Goal: Task Accomplishment & Management: Use online tool/utility

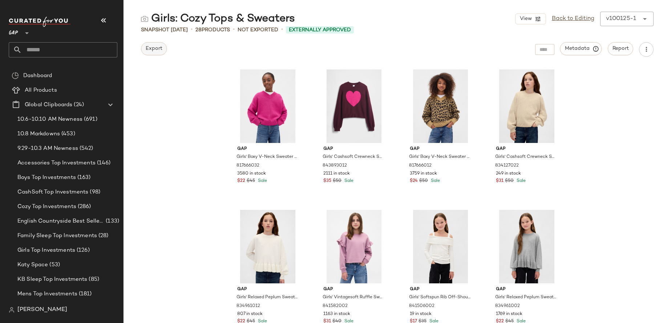
click at [154, 42] on button "Export" at bounding box center [154, 48] width 26 height 13
click at [526, 19] on link "Back to Editing" at bounding box center [573, 19] width 43 height 9
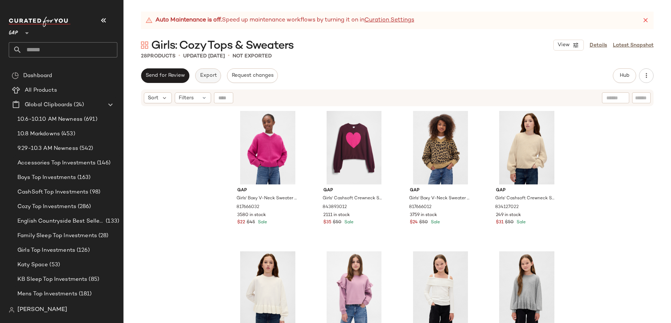
click at [204, 71] on button "Export" at bounding box center [208, 75] width 26 height 15
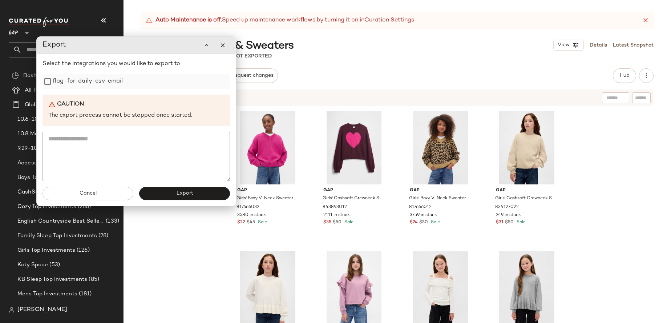
click at [116, 84] on label "flag-for-daily-csv-email" at bounding box center [88, 81] width 70 height 15
click at [185, 193] on span "Export" at bounding box center [184, 193] width 17 height 6
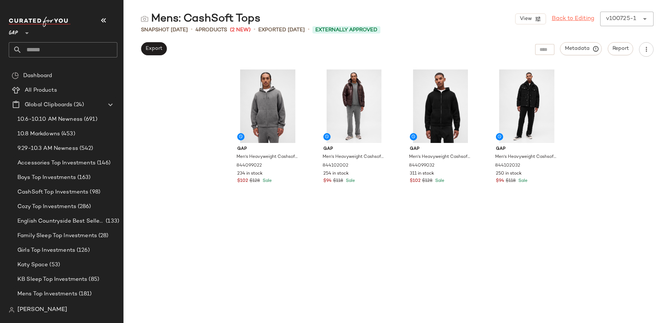
click at [526, 21] on link "Back to Editing" at bounding box center [573, 19] width 43 height 9
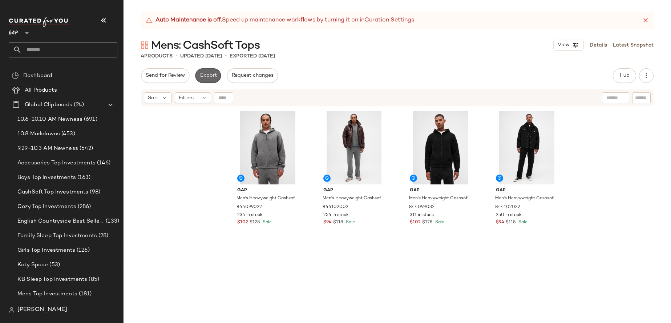
click at [209, 80] on button "Export" at bounding box center [208, 75] width 26 height 15
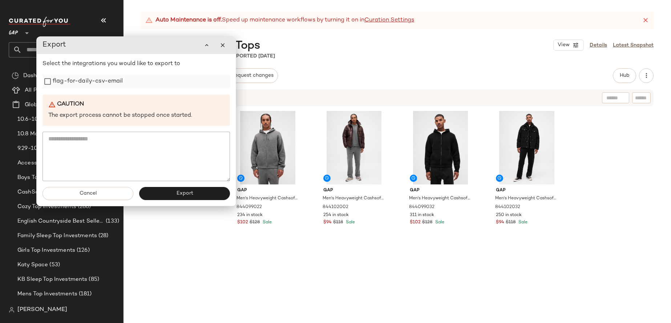
click at [94, 82] on label "flag-for-daily-csv-email" at bounding box center [88, 81] width 70 height 15
click at [191, 192] on span "Export" at bounding box center [184, 193] width 17 height 6
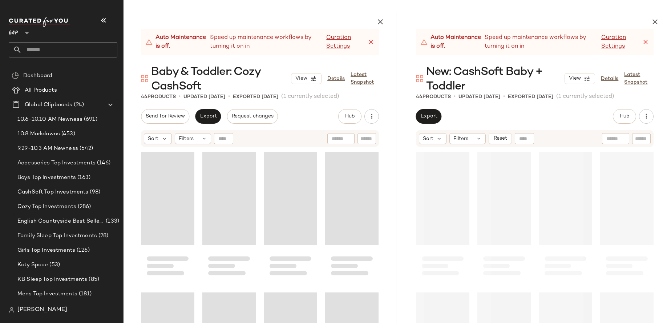
scroll to position [1262, 0]
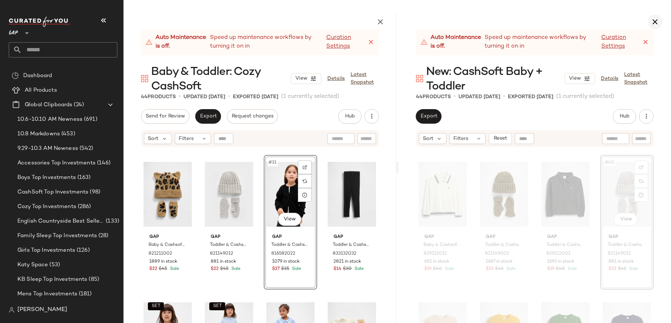
click at [652, 18] on icon "button" at bounding box center [655, 21] width 9 height 9
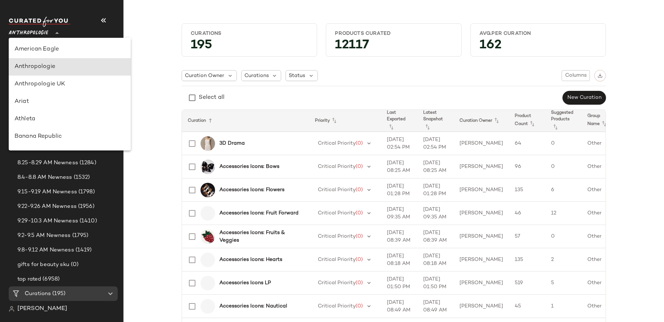
click at [47, 36] on span "Anthropologie" at bounding box center [29, 31] width 40 height 13
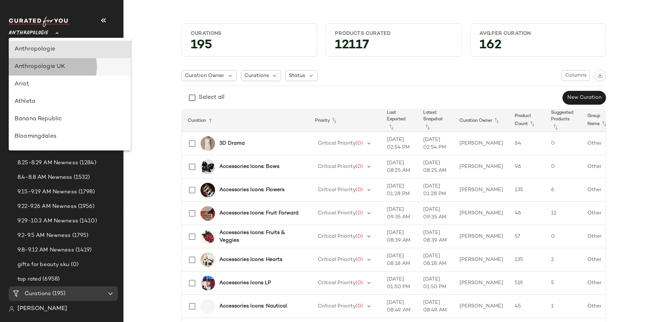
click at [47, 60] on div "Anthropologie UK" at bounding box center [70, 66] width 122 height 17
type input "**"
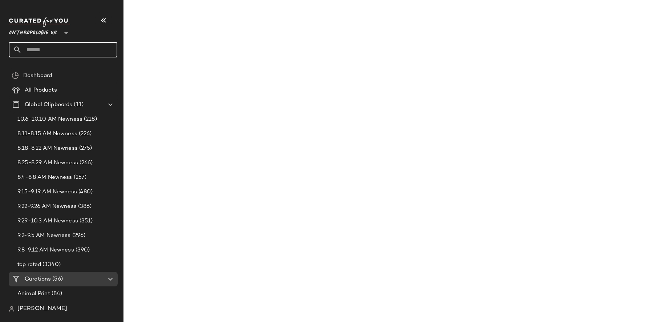
click at [50, 50] on input "text" at bounding box center [70, 49] width 96 height 15
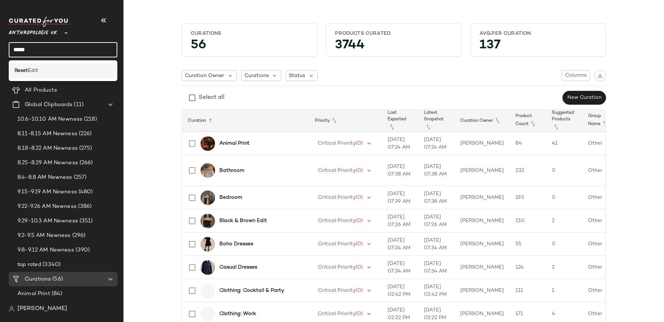
type input "*****"
click at [37, 67] on span "Edit" at bounding box center [33, 71] width 10 height 8
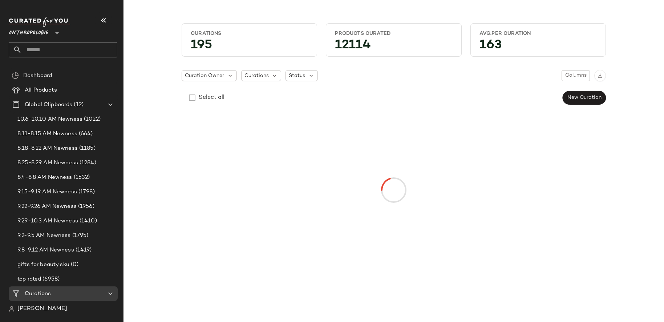
click at [44, 33] on span "Anthropologie" at bounding box center [29, 31] width 40 height 13
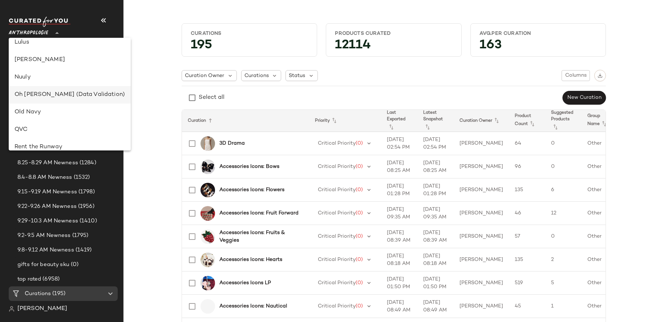
scroll to position [318, 0]
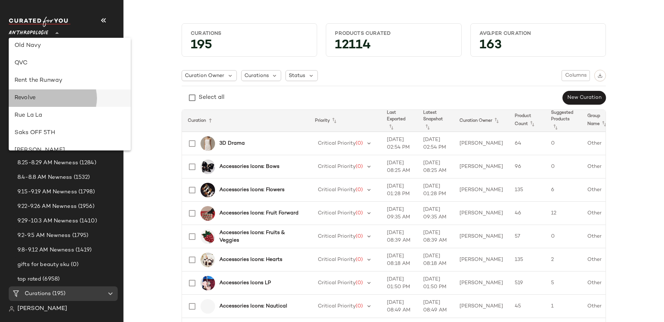
click at [38, 100] on div "Revolve" at bounding box center [70, 98] width 110 height 9
type input "**"
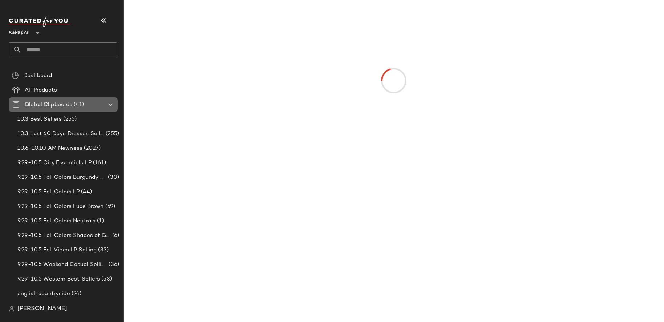
click at [48, 108] on span "Global Clipboards" at bounding box center [49, 105] width 48 height 8
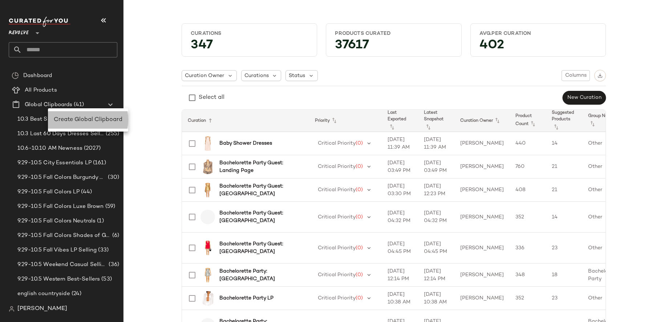
click at [82, 123] on div "Create Global Clipboard" at bounding box center [88, 120] width 69 height 9
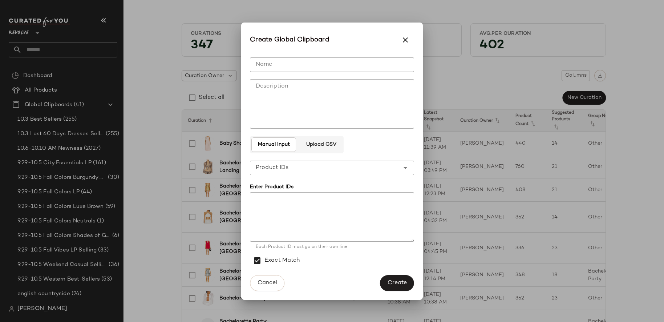
click at [299, 196] on textarea at bounding box center [332, 216] width 164 height 49
paste textarea "**********"
type textarea "**********"
click at [264, 68] on input "Name" at bounding box center [332, 64] width 164 height 15
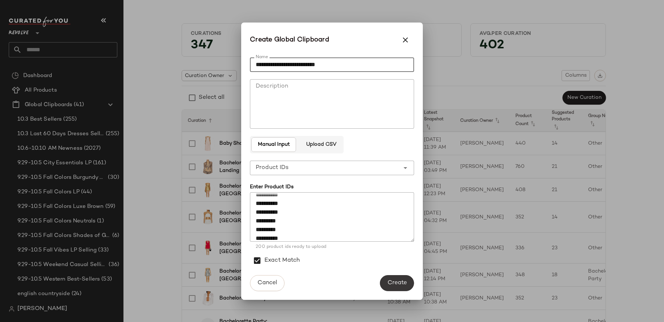
type input "**********"
click at [402, 287] on button "Create" at bounding box center [397, 283] width 34 height 16
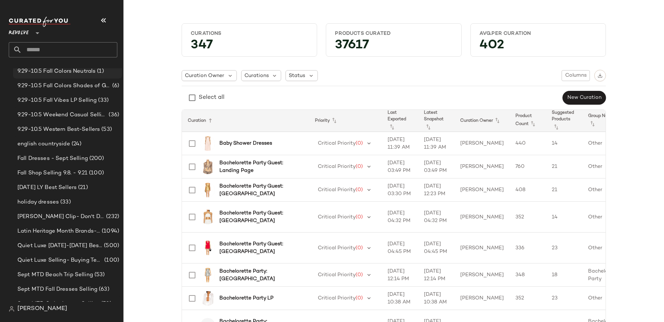
scroll to position [150, 0]
click at [55, 157] on span "Fall Dresses - Sept Selling" at bounding box center [52, 158] width 70 height 8
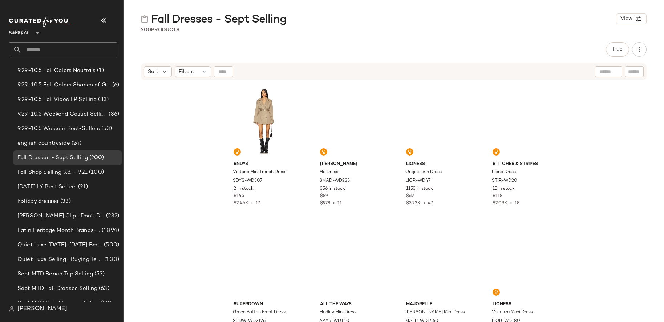
click at [192, 150] on div "SNDYS Victoria Mini Trench Dress SDYS-WD307 2 in stock $145 $2.46K • 17 Steve M…" at bounding box center [394, 210] width 541 height 259
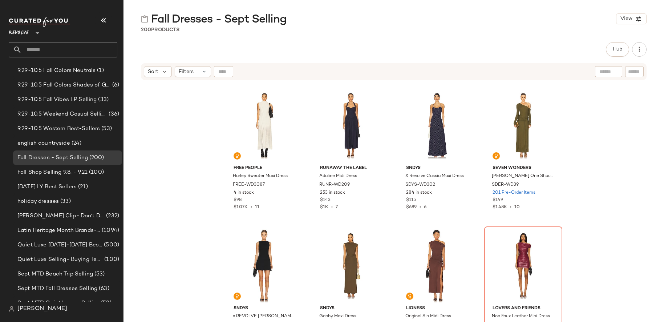
scroll to position [282, 0]
click at [464, 98] on div at bounding box center [464, 99] width 14 height 14
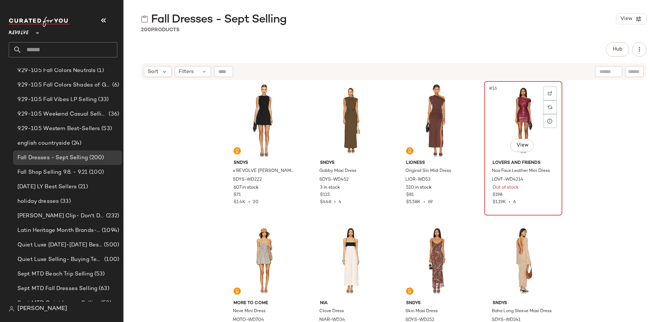
scroll to position [427, 0]
click at [462, 91] on div at bounding box center [464, 94] width 14 height 14
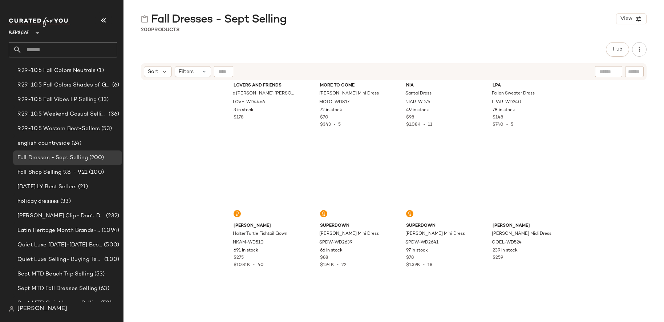
scroll to position [1785, 0]
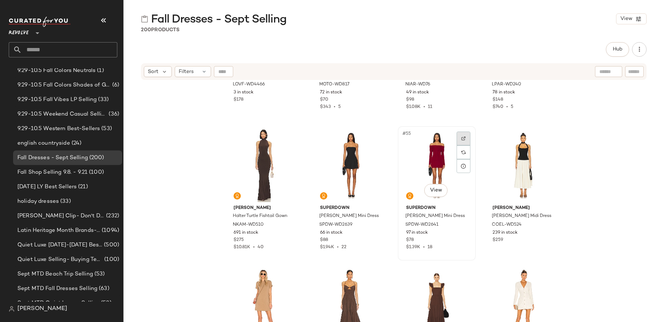
click at [463, 140] on img at bounding box center [463, 138] width 4 height 4
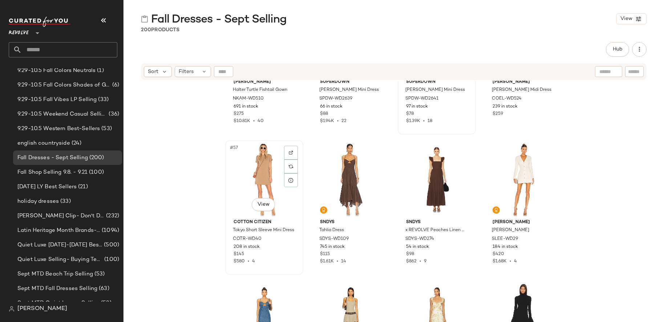
scroll to position [2161, 0]
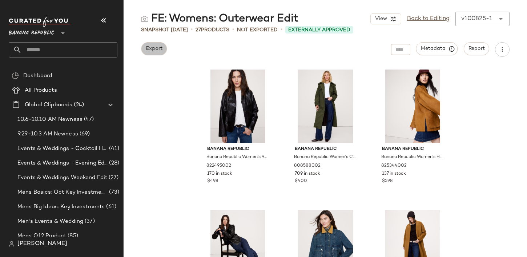
click at [159, 48] on span "Export" at bounding box center [153, 49] width 17 height 6
click at [433, 17] on link "Back to Editing" at bounding box center [428, 19] width 43 height 9
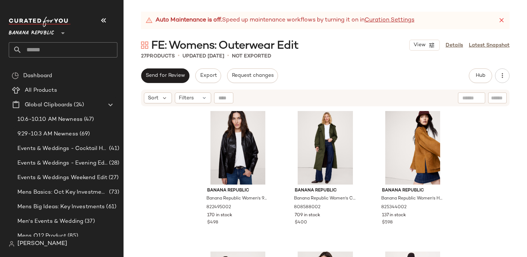
click at [202, 83] on div "Send for Review Export Request changes Hub Send for Review External Review Inte…" at bounding box center [325, 162] width 403 height 188
click at [208, 75] on span "Export" at bounding box center [207, 76] width 17 height 6
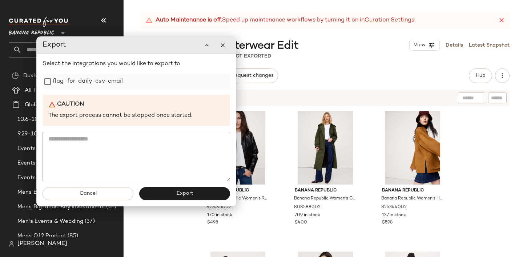
click at [124, 85] on div "flag-for-daily-csv-email" at bounding box center [136, 81] width 187 height 15
click at [191, 197] on button "Export" at bounding box center [184, 193] width 91 height 13
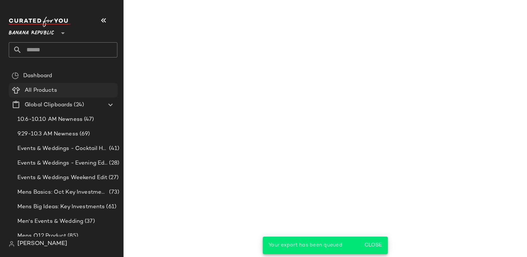
click at [92, 84] on Products "All Products" at bounding box center [63, 90] width 109 height 15
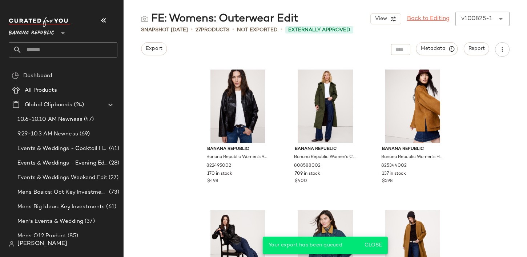
click at [421, 20] on link "Back to Editing" at bounding box center [428, 19] width 43 height 9
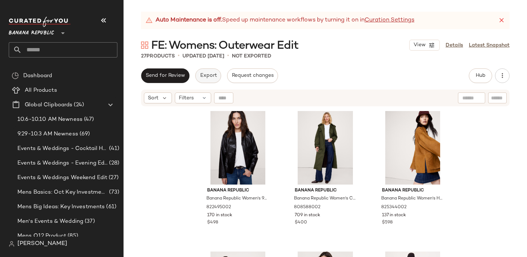
click at [202, 73] on span "Export" at bounding box center [207, 76] width 17 height 6
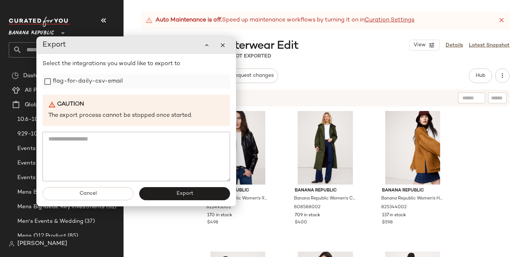
click at [103, 83] on label "flag-for-daily-csv-email" at bounding box center [88, 81] width 70 height 15
click at [193, 191] on button "Export" at bounding box center [184, 193] width 91 height 13
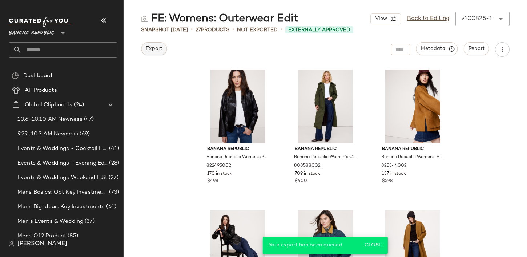
click at [157, 50] on span "Export" at bounding box center [153, 49] width 17 height 6
click at [152, 51] on span "Export" at bounding box center [153, 49] width 17 height 6
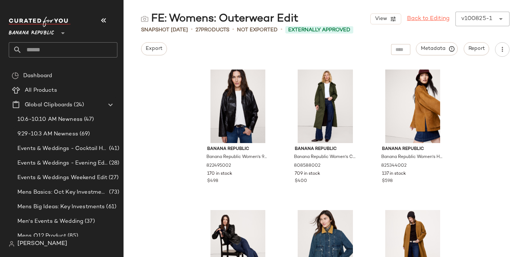
click at [415, 19] on link "Back to Editing" at bounding box center [428, 19] width 43 height 9
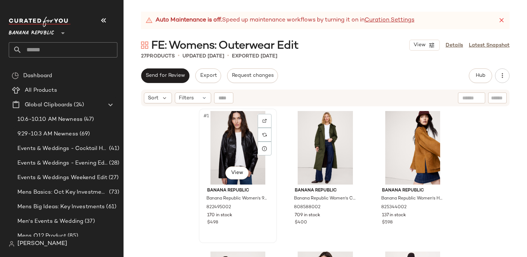
click at [223, 140] on div "#1 View" at bounding box center [237, 147] width 73 height 73
